Goal: Communication & Community: Answer question/provide support

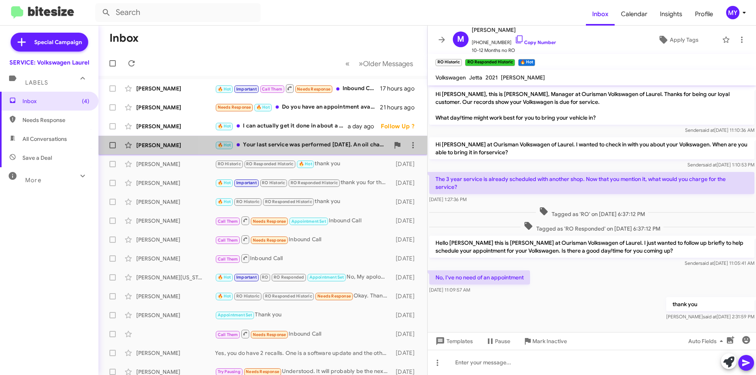
click at [345, 143] on div "🔥 Hot Your last service was performed [DATE]. An oil change alone is $150 and I…" at bounding box center [302, 145] width 174 height 9
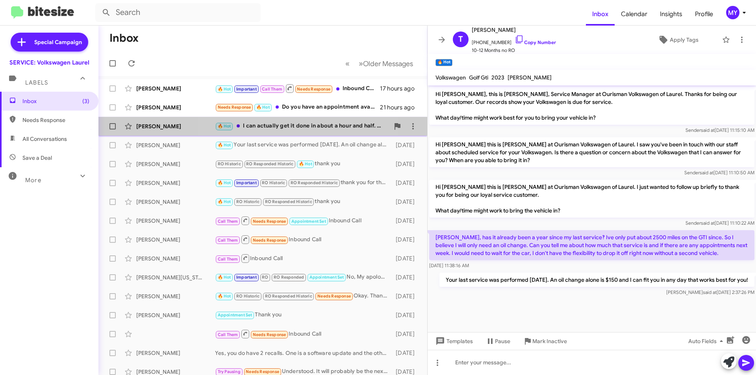
click at [308, 128] on div "🔥 Hot I can actually get it done in about a hour and half. We ask you to bring …" at bounding box center [302, 126] width 174 height 9
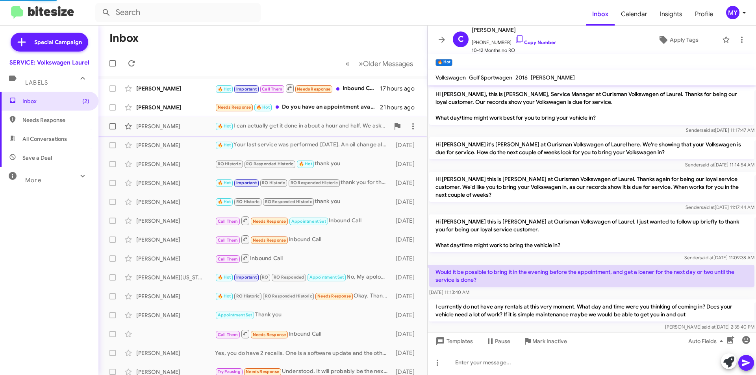
scroll to position [78, 0]
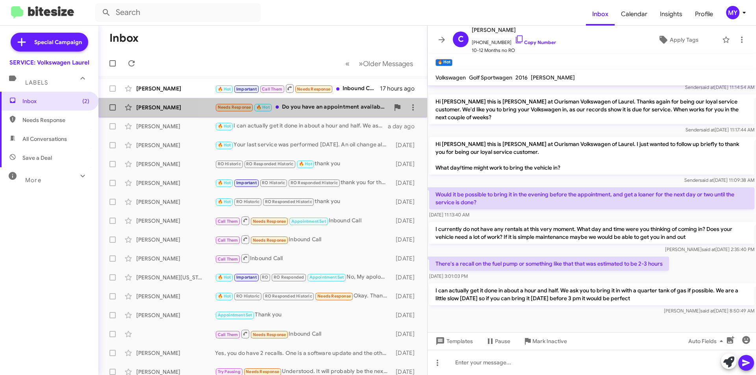
click at [323, 106] on div "Needs Response 🔥 Hot Do you have an appointment available for [DATE]?" at bounding box center [302, 107] width 174 height 9
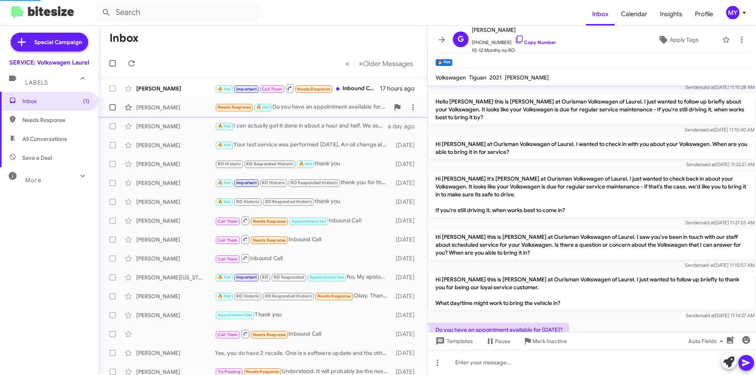
scroll to position [101, 0]
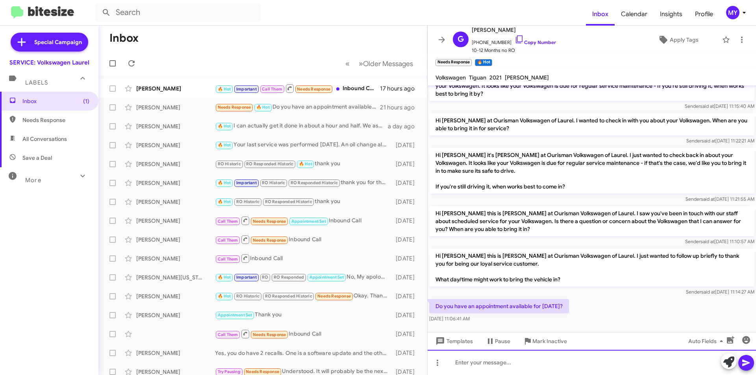
click at [521, 363] on div at bounding box center [592, 362] width 328 height 25
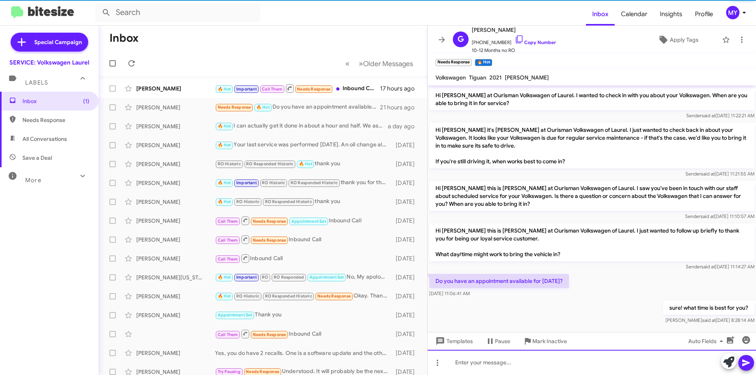
scroll to position [130, 0]
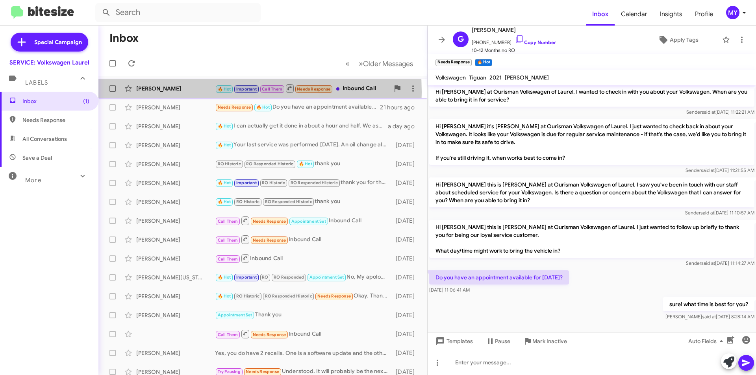
click at [170, 92] on div "[PERSON_NAME]" at bounding box center [175, 89] width 79 height 8
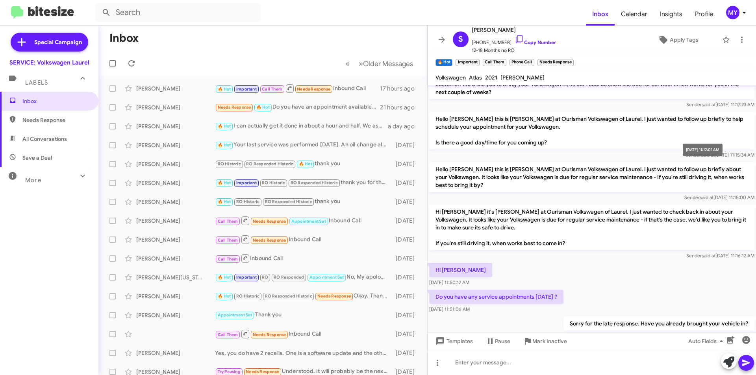
scroll to position [298, 0]
